Goal: Transaction & Acquisition: Purchase product/service

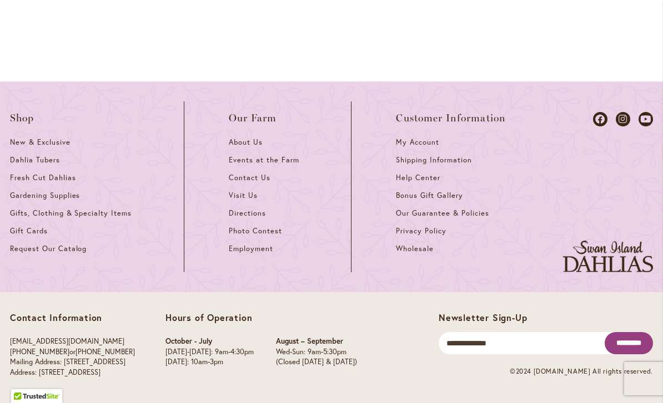
scroll to position [309, 0]
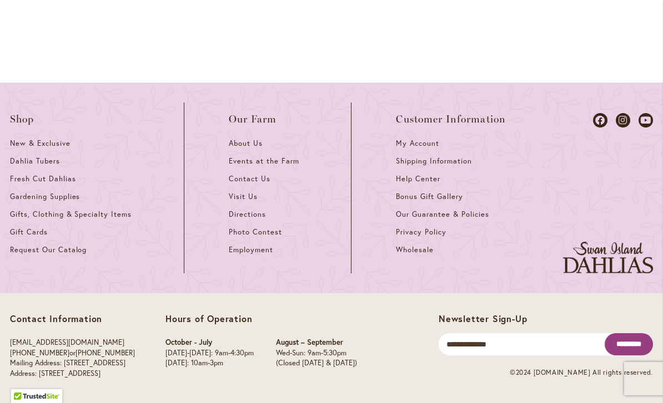
click at [30, 167] on link "Dahlia Tubers" at bounding box center [74, 165] width 129 height 18
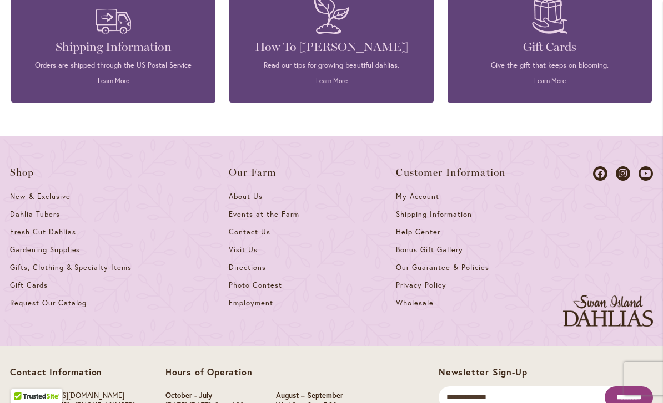
scroll to position [1796, 0]
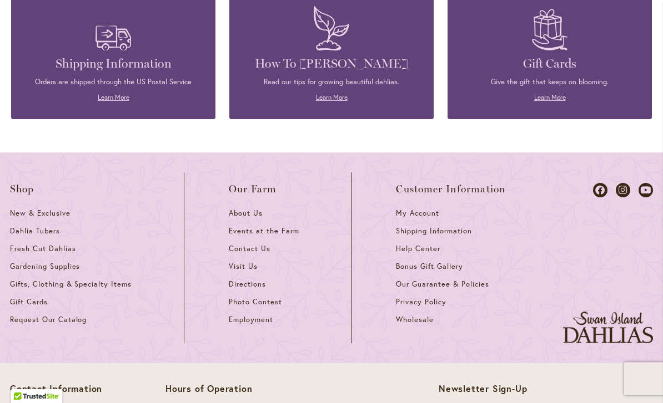
click at [27, 244] on span "Fresh Cut Dahlias" at bounding box center [43, 248] width 66 height 9
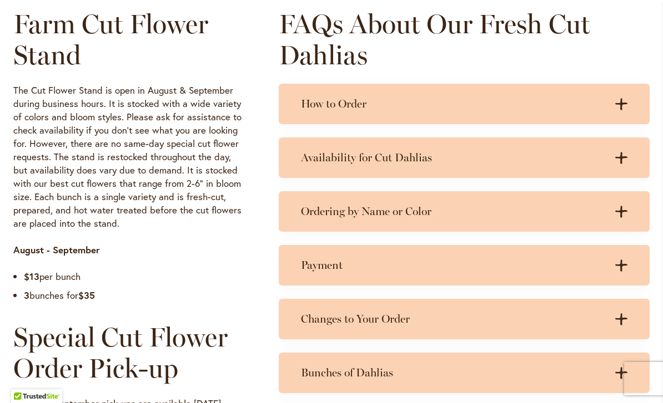
scroll to position [559, 0]
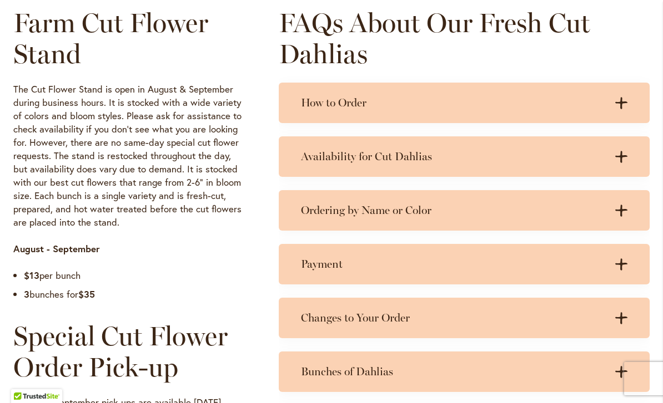
click at [51, 321] on h2 "Special Cut Flower Order Pick-up" at bounding box center [129, 352] width 233 height 62
click at [51, 299] on ul "$13 per bunch 3 bunches for $35" at bounding box center [129, 288] width 233 height 38
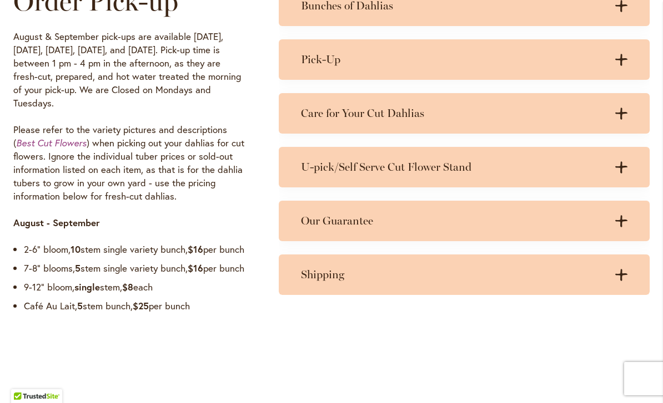
scroll to position [926, 0]
click at [44, 137] on em "Best Cut Flowers" at bounding box center [51, 143] width 70 height 12
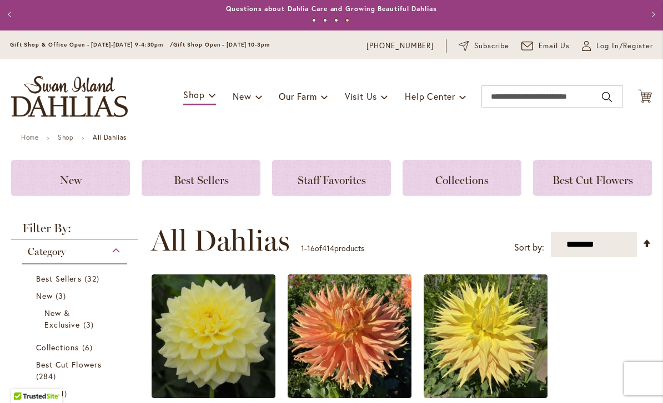
scroll to position [1, 0]
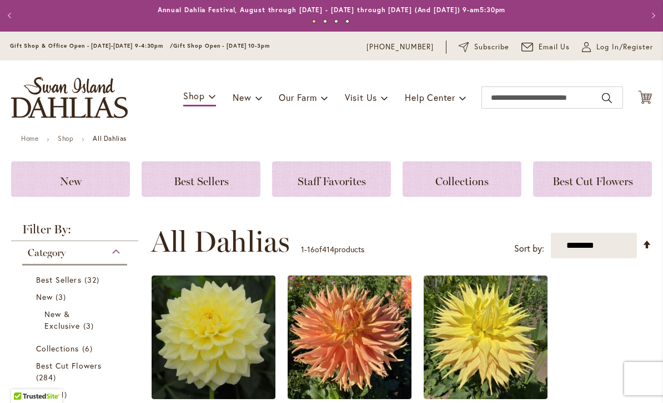
click at [574, 181] on span "Best Cut Flowers" at bounding box center [592, 181] width 80 height 13
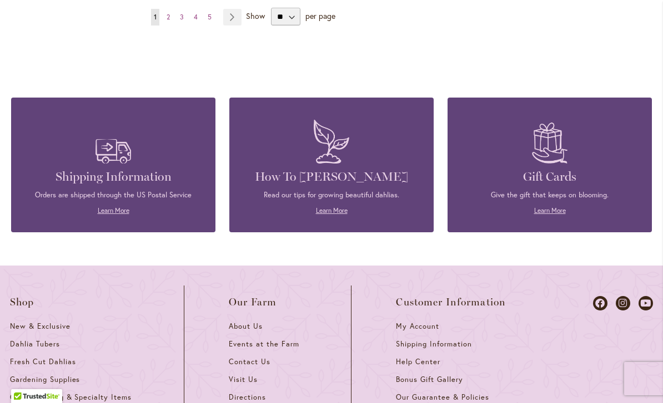
scroll to position [1637, 0]
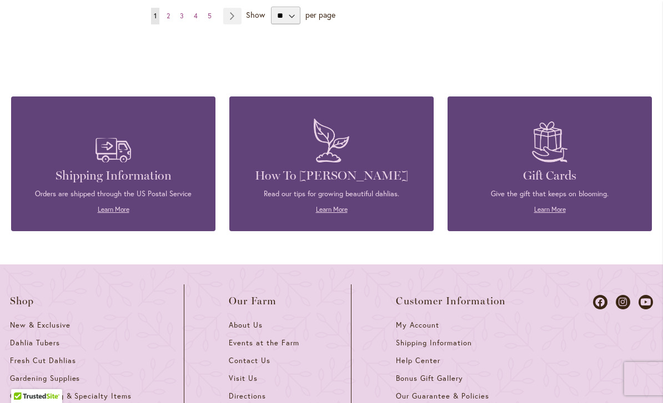
click at [230, 18] on link "Page Next" at bounding box center [232, 16] width 18 height 17
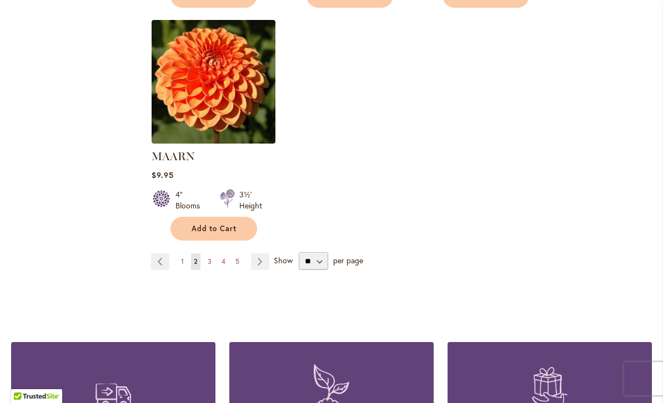
scroll to position [1377, 0]
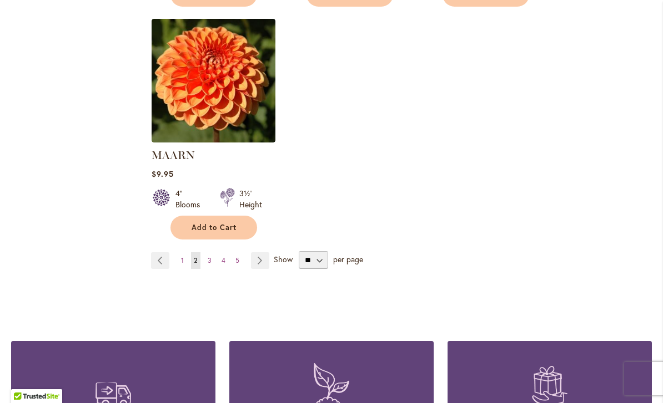
click at [252, 257] on link "Page Next" at bounding box center [260, 260] width 18 height 17
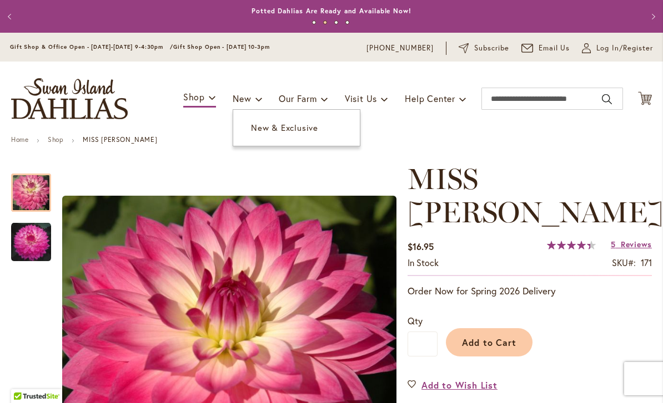
click at [282, 132] on span "New & Exclusive" at bounding box center [284, 127] width 67 height 11
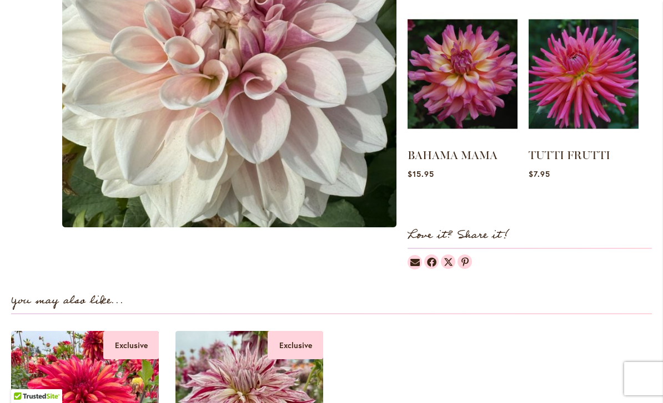
scroll to position [556, 0]
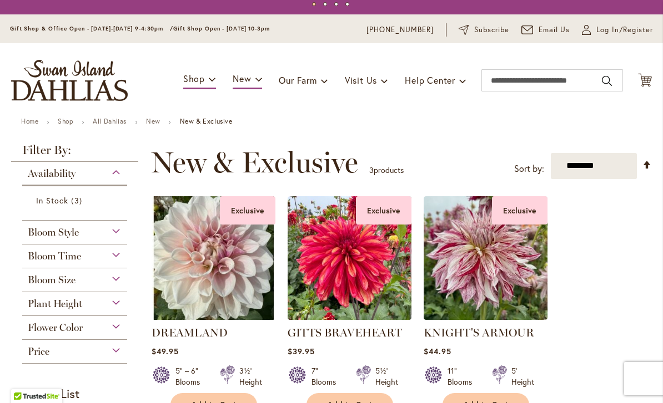
scroll to position [18, 0]
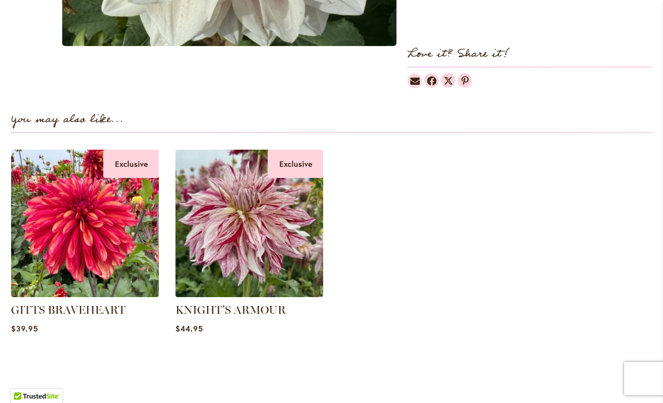
scroll to position [774, 0]
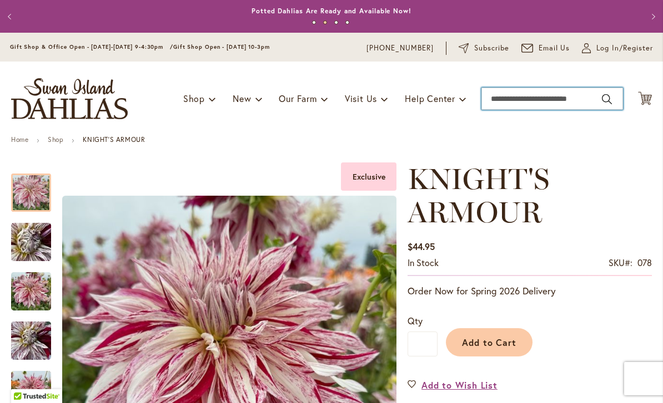
click at [497, 99] on input "Search" at bounding box center [552, 99] width 142 height 22
type input "*"
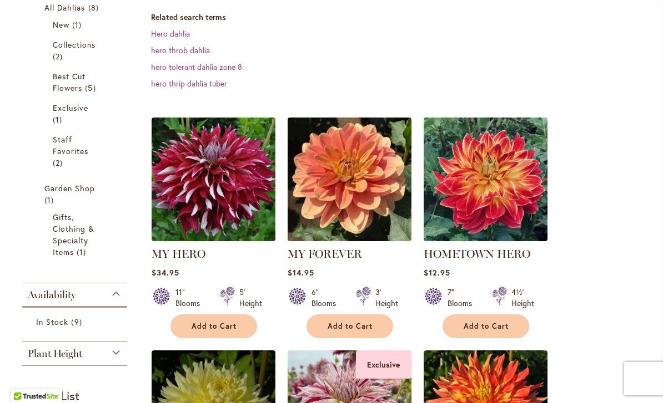
scroll to position [229, 0]
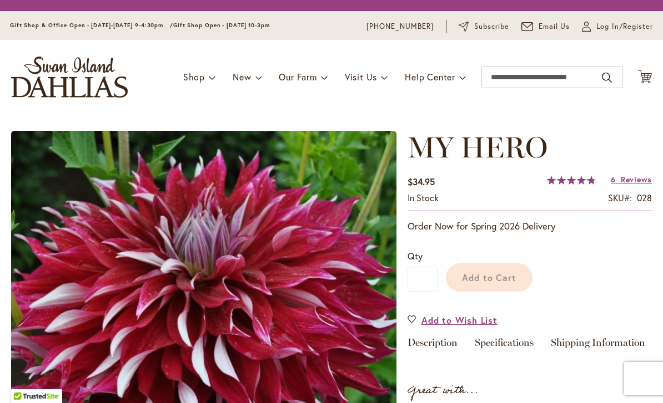
click at [208, 183] on img at bounding box center [203, 323] width 385 height 385
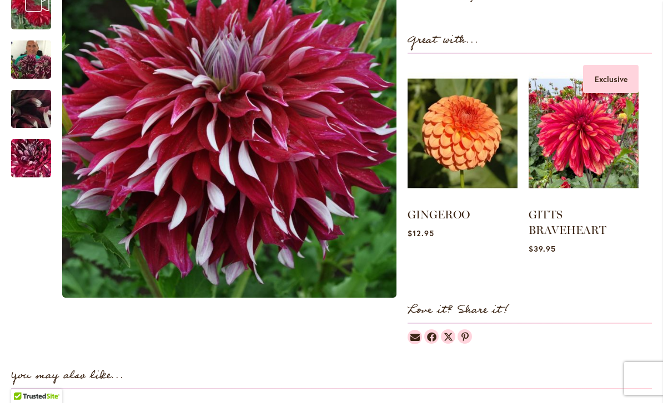
scroll to position [484, 0]
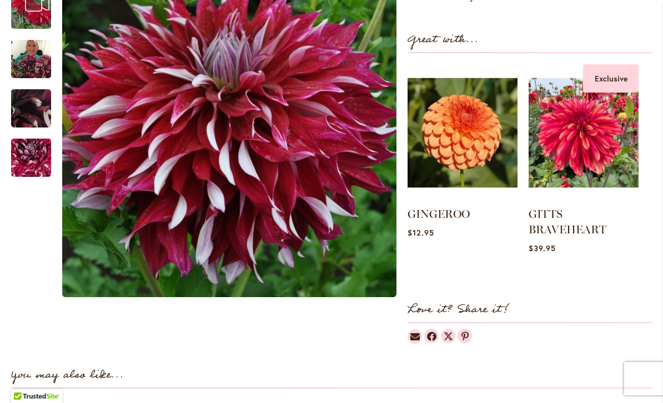
click at [533, 214] on link "GITTS BRAVEHEART" at bounding box center [567, 222] width 78 height 29
click at [568, 129] on img at bounding box center [583, 133] width 110 height 138
click at [574, 122] on img at bounding box center [583, 133] width 110 height 138
click at [575, 118] on img at bounding box center [583, 133] width 110 height 138
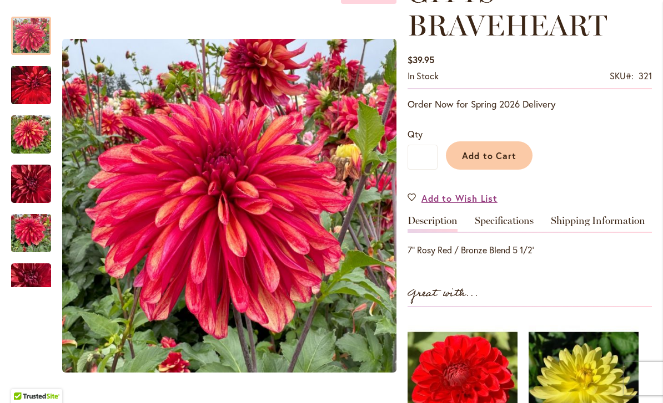
scroll to position [188, 0]
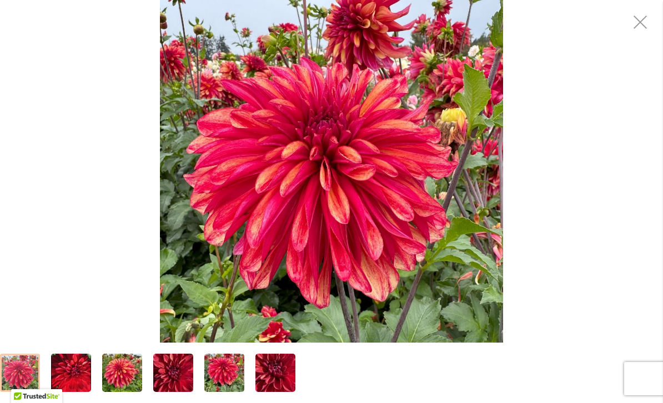
click at [113, 192] on div "GITTS BRAVEHEART" at bounding box center [331, 171] width 663 height 343
click at [245, 224] on img "GITTS BRAVEHEART" at bounding box center [331, 171] width 343 height 343
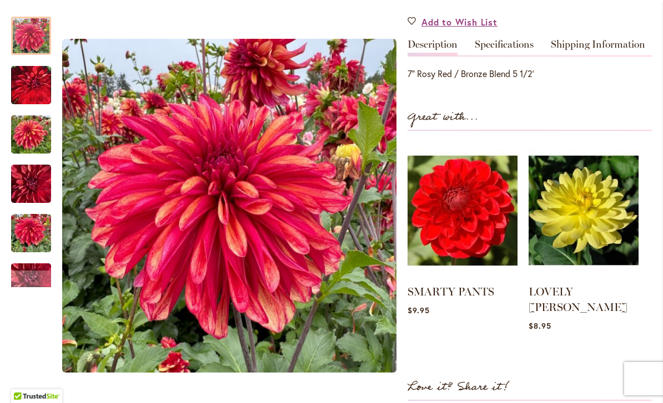
scroll to position [363, 0]
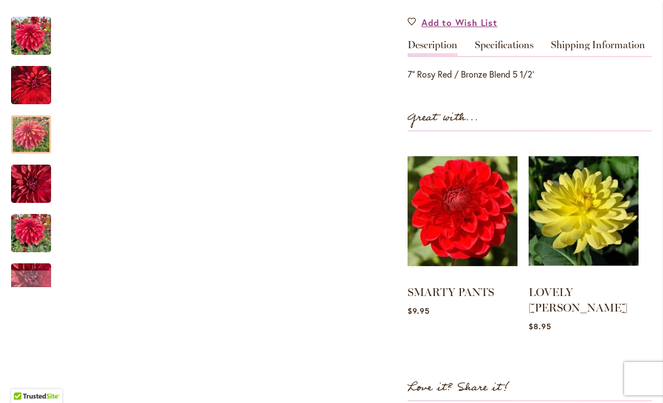
click at [27, 117] on img "GITTS BRAVEHEART" at bounding box center [31, 134] width 40 height 53
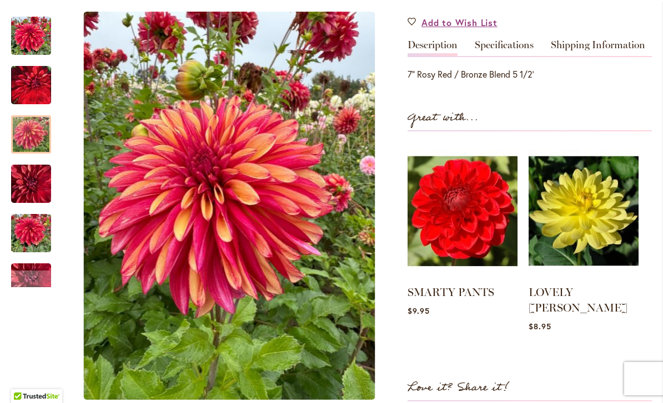
click at [29, 176] on img "GITTS BRAVEHEART" at bounding box center [31, 184] width 40 height 53
click at [24, 122] on img "GITTS BRAVEHEART" at bounding box center [31, 134] width 40 height 53
click at [28, 74] on img "GITTS BRAVEHEART" at bounding box center [31, 85] width 40 height 50
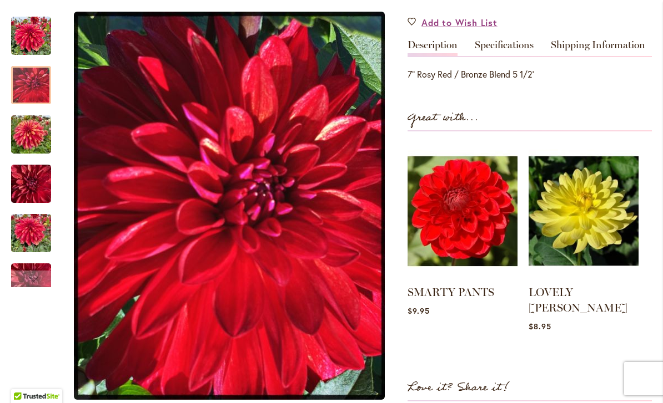
click at [29, 217] on img "GITTS BRAVEHEART" at bounding box center [31, 233] width 40 height 53
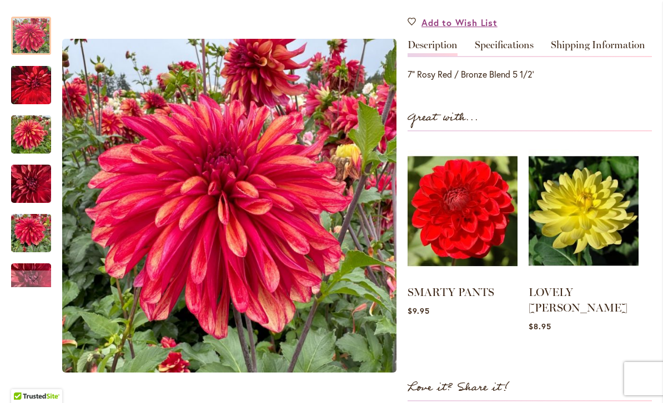
click at [23, 17] on img "GITTS BRAVEHEART" at bounding box center [31, 36] width 40 height 40
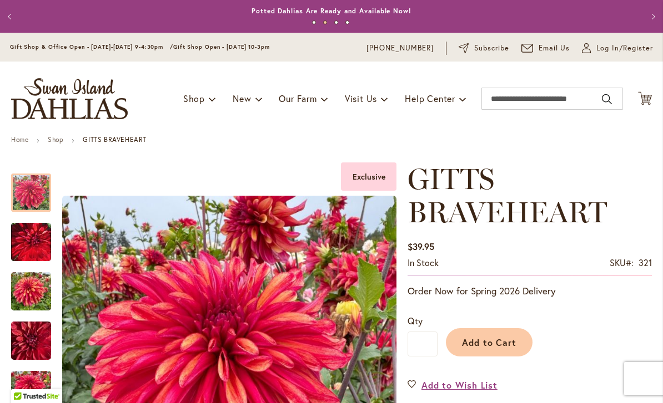
scroll to position [0, 0]
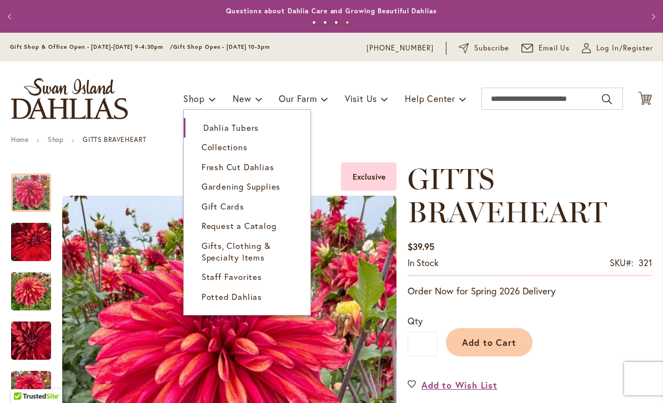
click at [215, 190] on span "Gardening Supplies" at bounding box center [240, 186] width 79 height 11
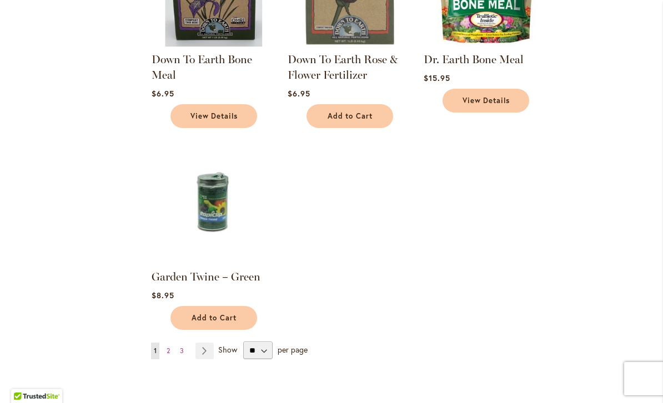
scroll to position [1161, 0]
click at [198, 355] on link "Page Next" at bounding box center [204, 352] width 18 height 17
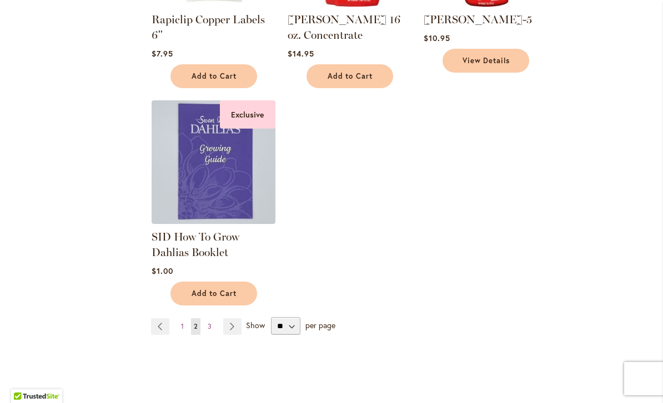
scroll to position [1218, 0]
click at [225, 318] on link "Page Next" at bounding box center [232, 326] width 18 height 17
